Goal: Navigation & Orientation: Find specific page/section

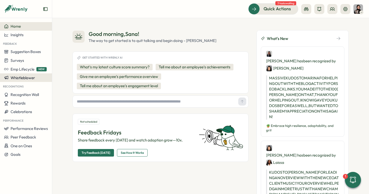
click at [30, 76] on span "Whistleblower" at bounding box center [23, 77] width 24 height 5
click at [173, 42] on div "The way to get started is to quit talking and begin doing - [PERSON_NAME]" at bounding box center [153, 41] width 128 height 6
click at [304, 13] on button at bounding box center [306, 9] width 10 height 10
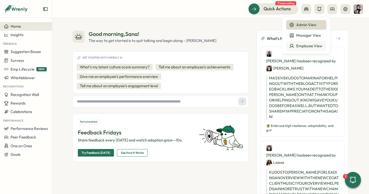
click at [304, 47] on div "Employee View" at bounding box center [306, 46] width 34 height 6
